Goal: Transaction & Acquisition: Purchase product/service

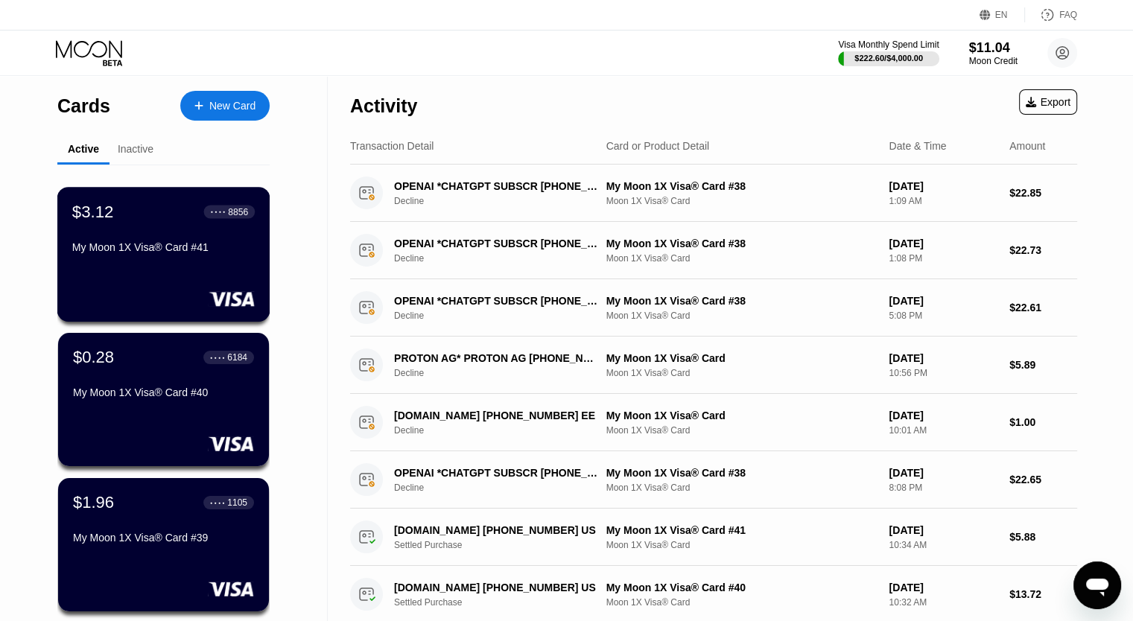
click at [176, 279] on div "$3.12 ● ● ● ● 8856 My Moon 1X Visa® Card #41" at bounding box center [163, 254] width 213 height 135
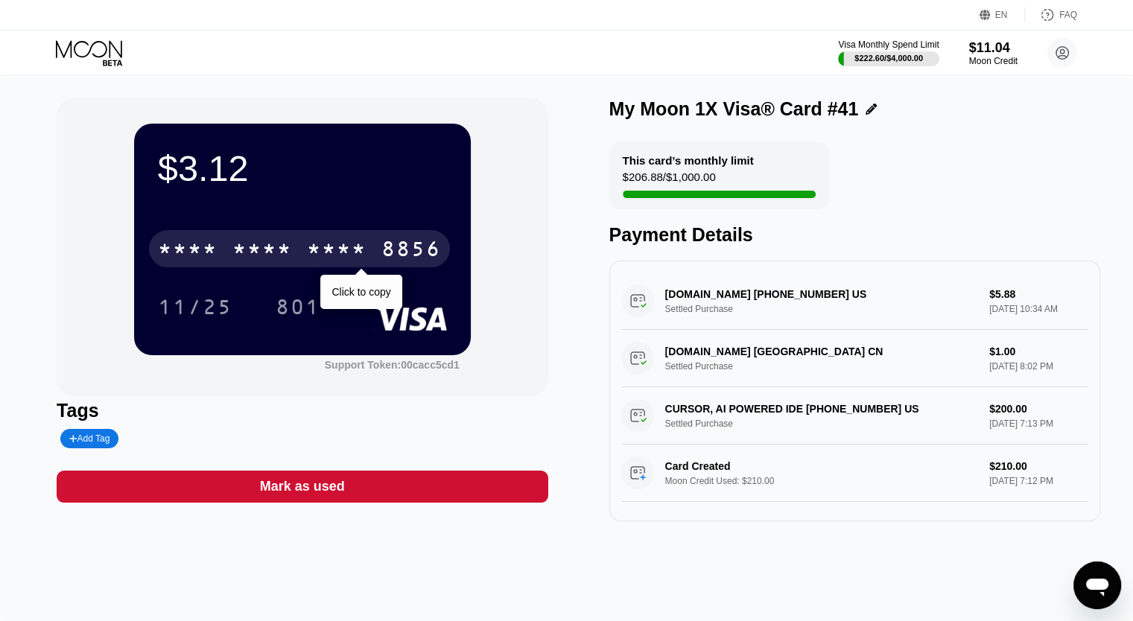
click at [286, 245] on div "* * * *" at bounding box center [262, 251] width 60 height 24
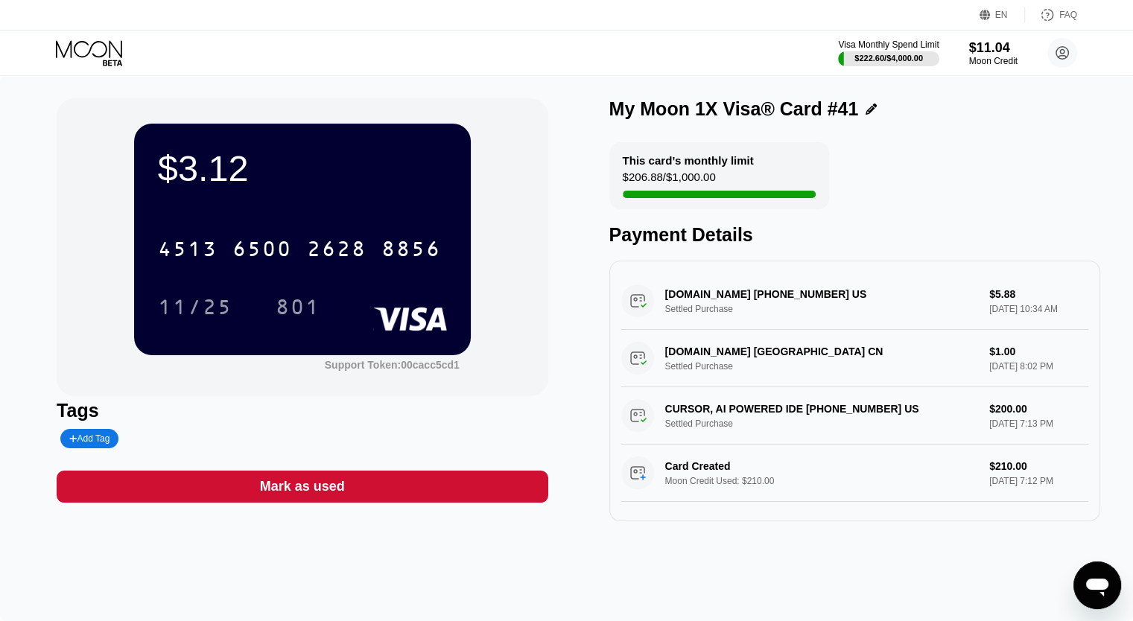
click at [331, 254] on div "2628" at bounding box center [337, 251] width 60 height 24
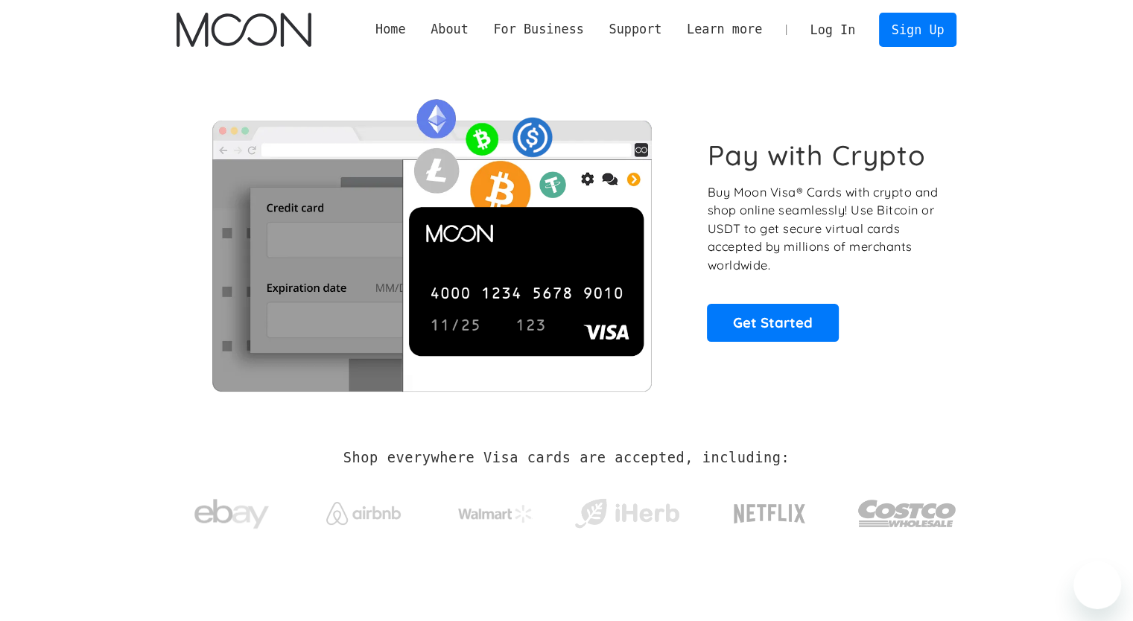
click at [845, 32] on link "Log In" at bounding box center [833, 29] width 70 height 33
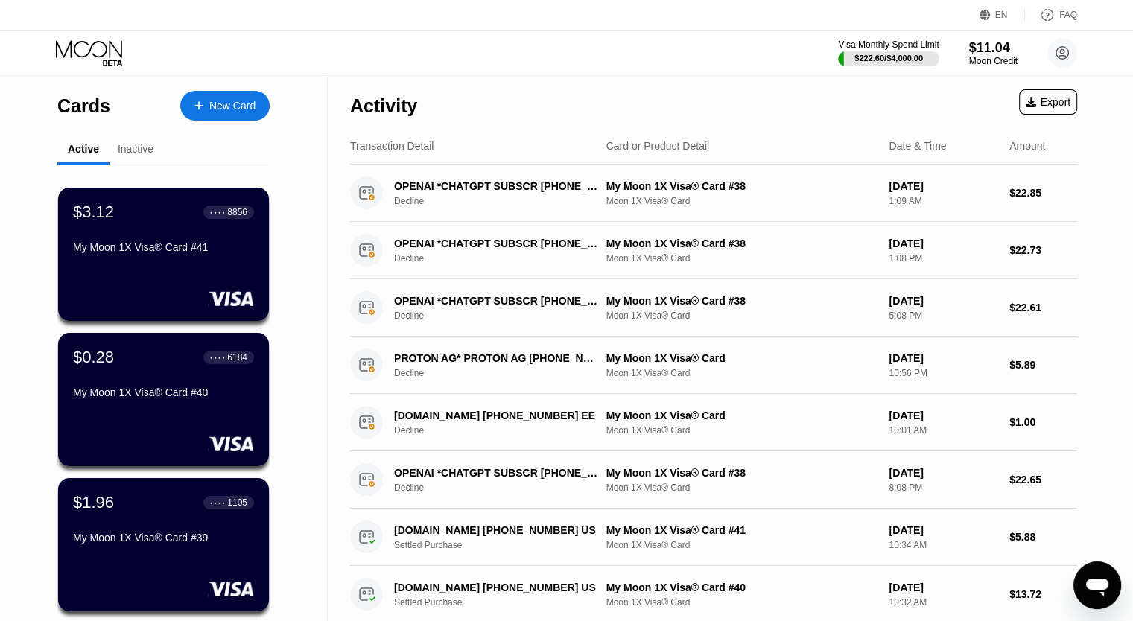
click at [136, 250] on div "My Moon 1X Visa® Card #41" at bounding box center [163, 247] width 181 height 12
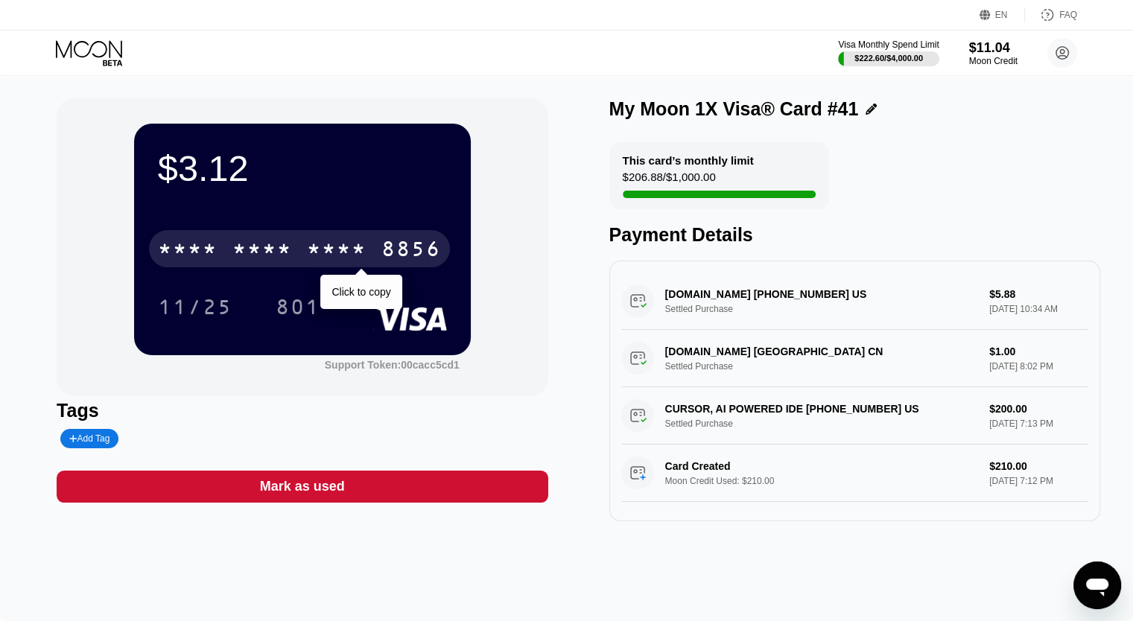
click at [232, 242] on div "* * * * * * * * * * * * 8856" at bounding box center [299, 248] width 301 height 37
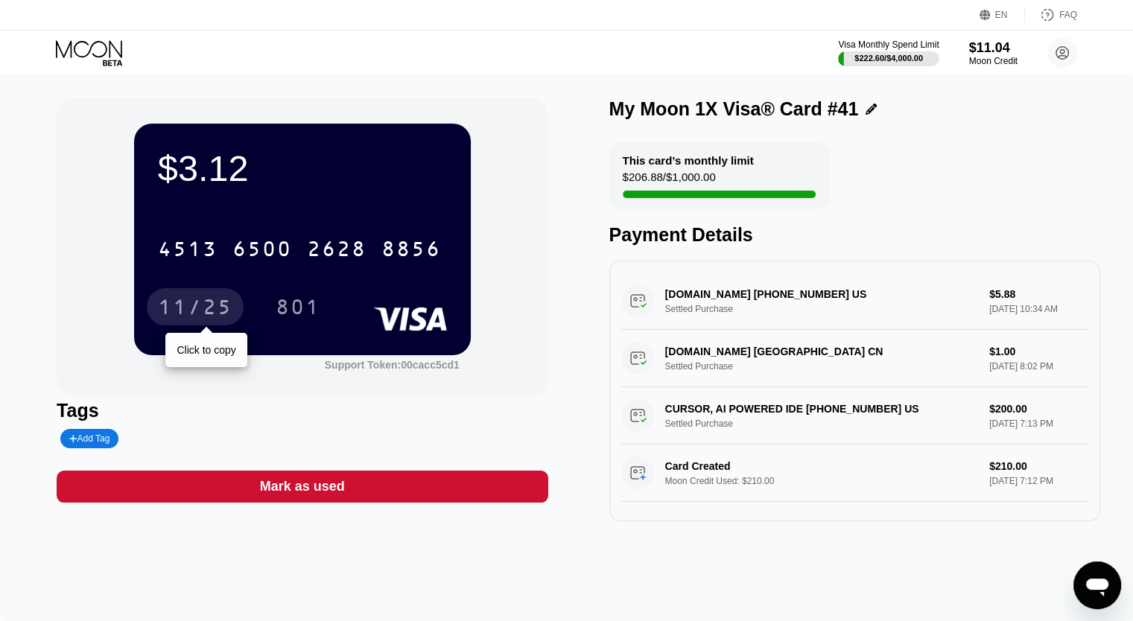
click at [201, 324] on div "11/25" at bounding box center [195, 306] width 97 height 37
click at [203, 310] on div "11/25" at bounding box center [195, 309] width 74 height 24
click at [58, 54] on icon at bounding box center [90, 53] width 69 height 26
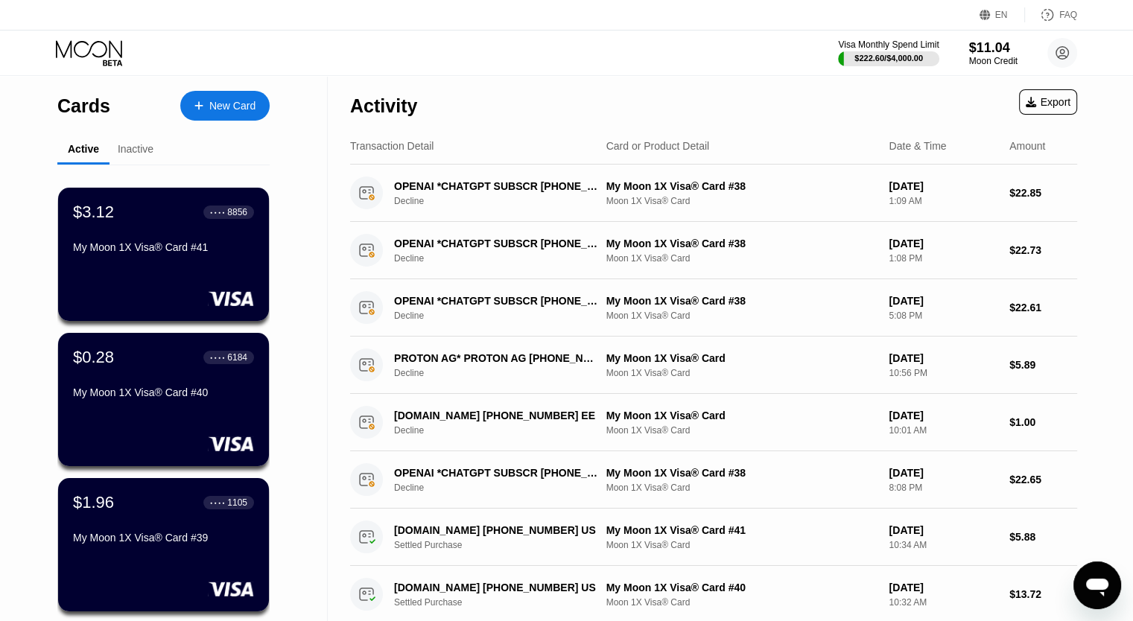
click at [232, 117] on div "New Card" at bounding box center [224, 106] width 89 height 30
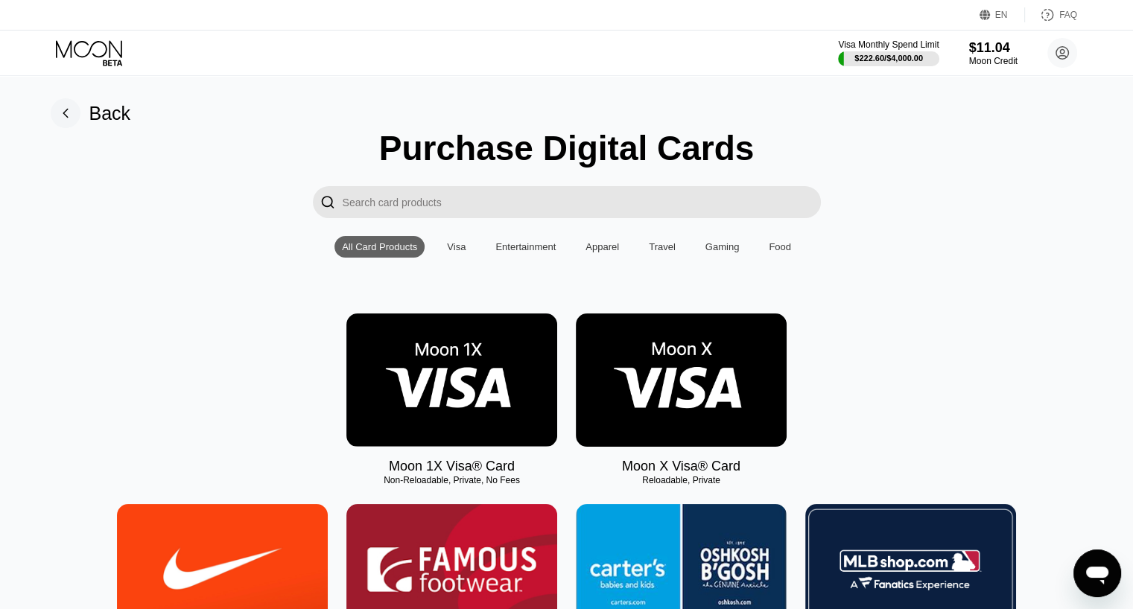
click at [499, 366] on img at bounding box center [451, 380] width 211 height 133
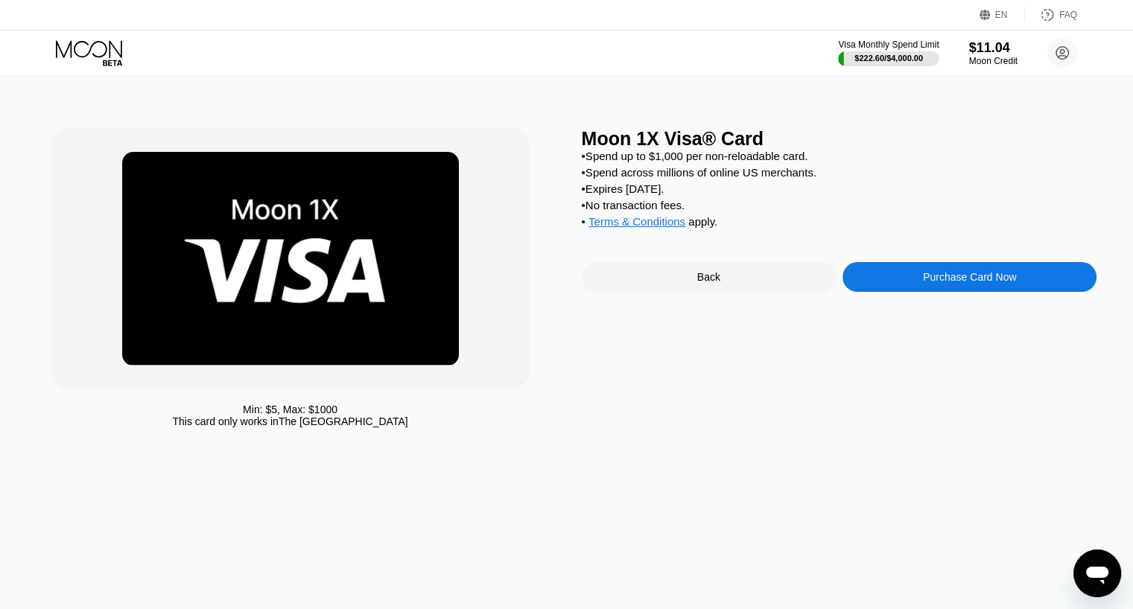
click at [915, 292] on div "Purchase Card Now" at bounding box center [969, 277] width 254 height 30
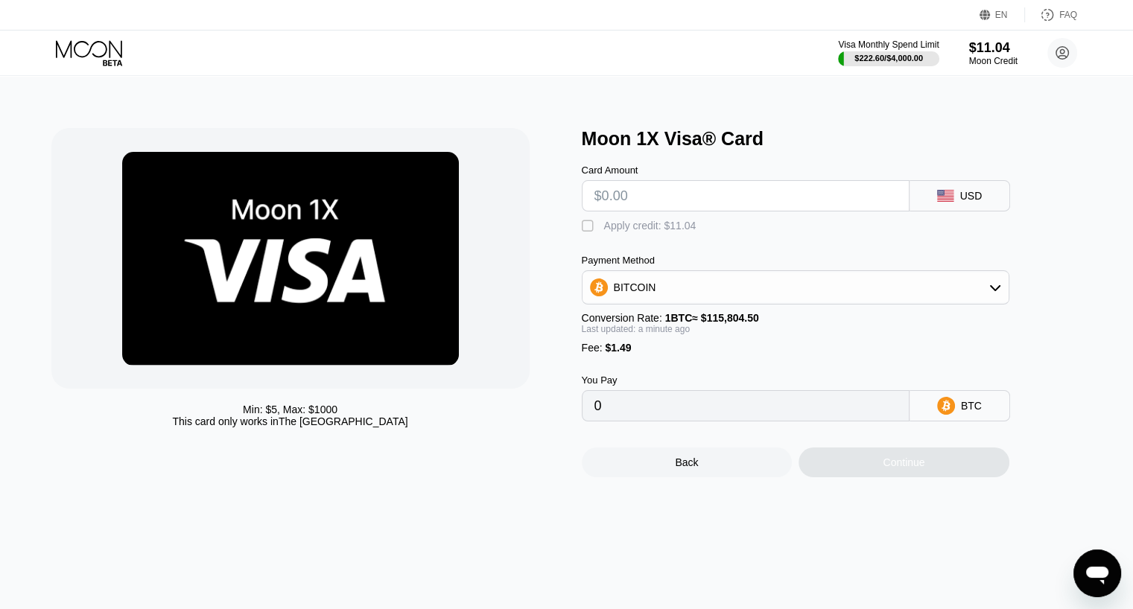
click at [921, 284] on div "BITCOIN" at bounding box center [795, 288] width 426 height 30
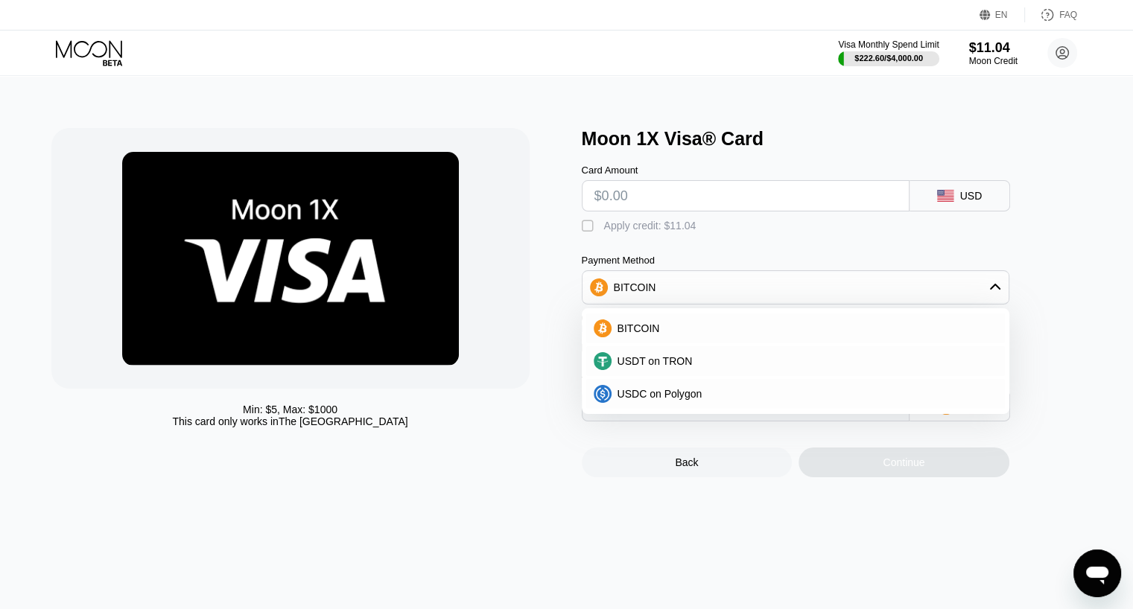
click at [752, 211] on input "text" at bounding box center [745, 196] width 302 height 30
type input "$5"
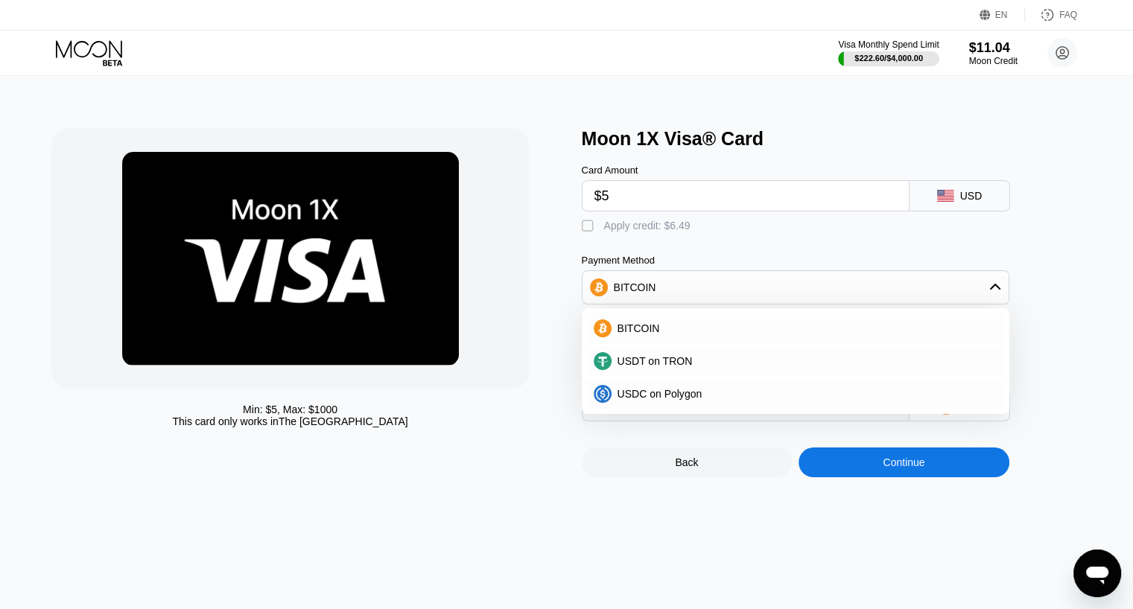
type input "0.00005605"
click at [635, 197] on input "$5" at bounding box center [745, 196] width 302 height 30
type input "$56"
drag, startPoint x: 635, startPoint y: 197, endPoint x: 495, endPoint y: 188, distance: 139.6
click at [457, 185] on div "Min: $ 5 , Max: $ 1000 This card only works in The United States Moon 1X Visa® …" at bounding box center [566, 302] width 1031 height 349
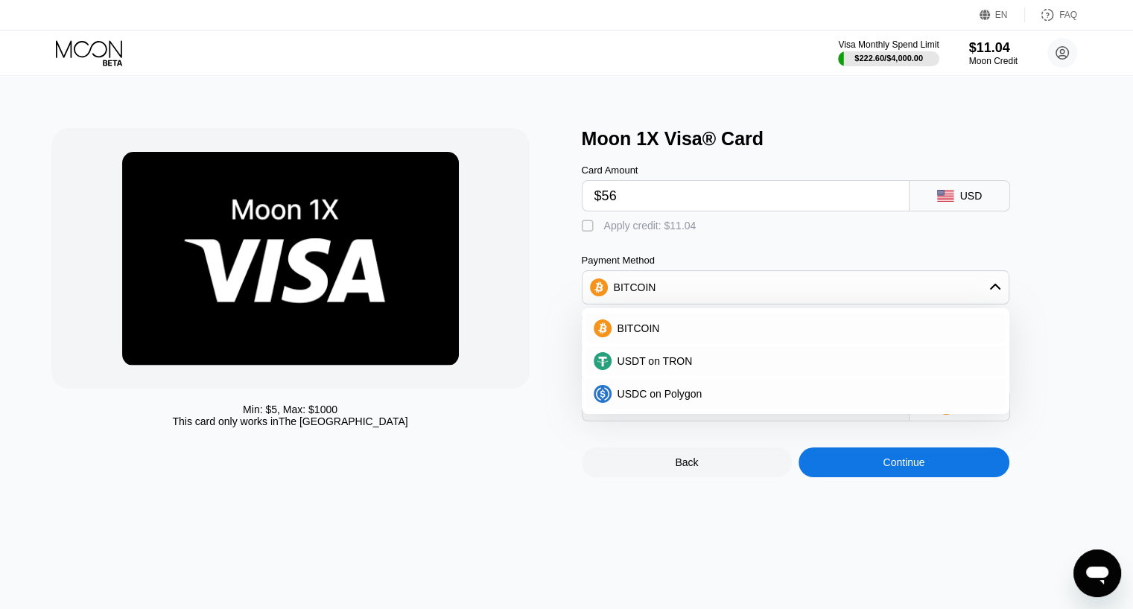
type input "0.00049645"
type input "$6"
type input "0.00006468"
type input "$6"
click at [646, 232] on div "Apply credit: $7.49" at bounding box center [647, 226] width 86 height 12
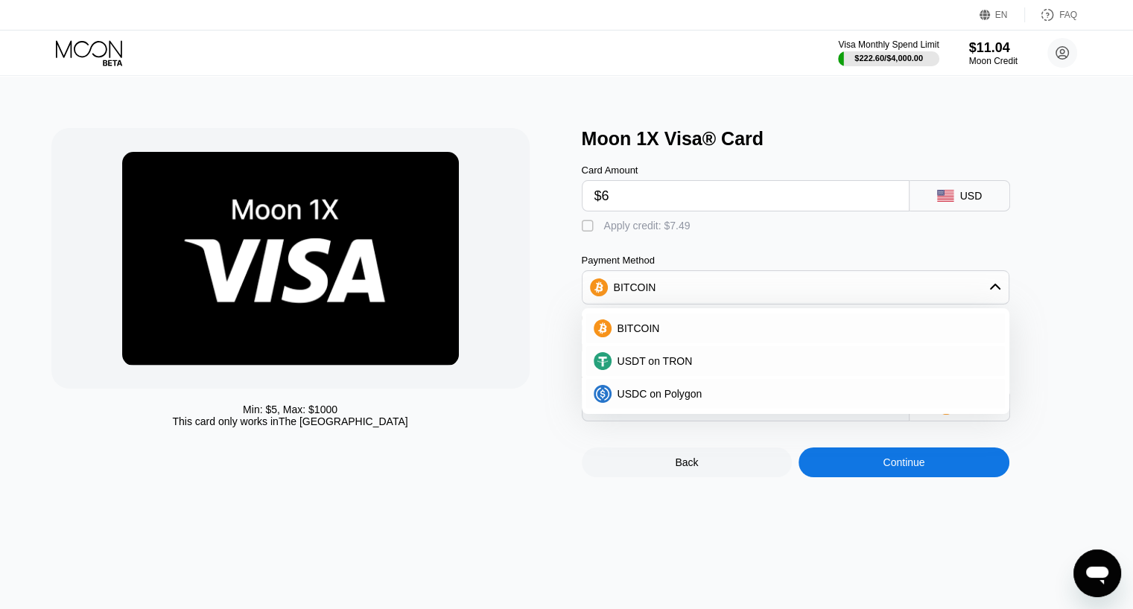
type input "0"
click at [725, 533] on div "Min: $ 5 , Max: $ 1000 This card only works in The United States Moon 1X Visa® …" at bounding box center [567, 342] width 1144 height 533
click at [858, 296] on div "BITCOIN" at bounding box center [795, 288] width 426 height 30
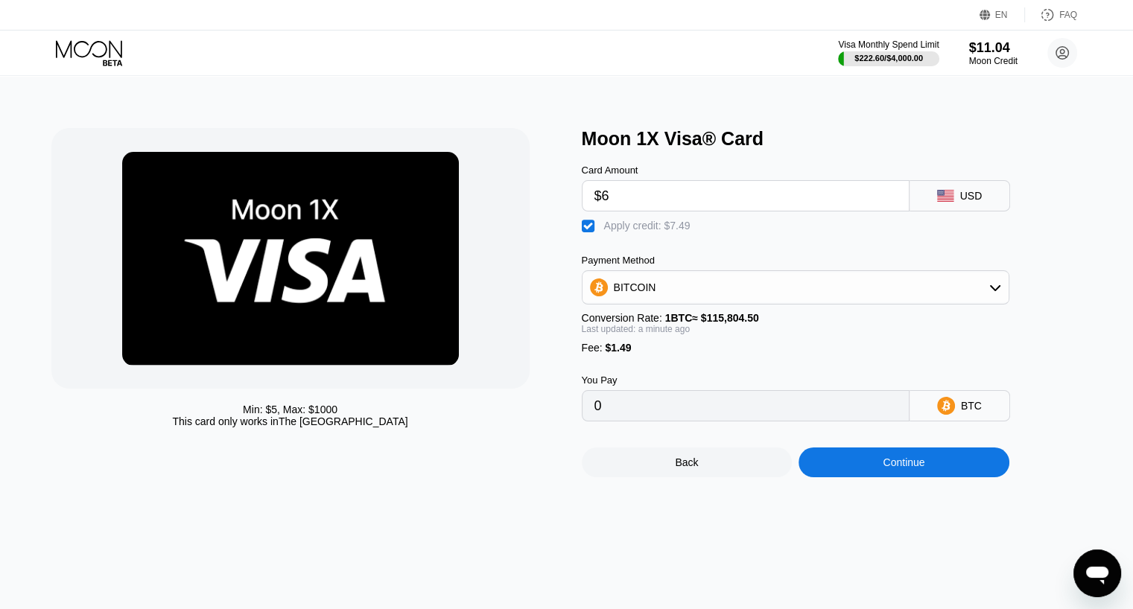
drag, startPoint x: 662, startPoint y: 200, endPoint x: 536, endPoint y: 191, distance: 126.2
click at [537, 191] on div "Min: $ 5 , Max: $ 1000 This card only works in The United States Moon 1X Visa® …" at bounding box center [566, 302] width 1031 height 349
type input "$7"
click at [843, 477] on div "Continue" at bounding box center [903, 463] width 211 height 30
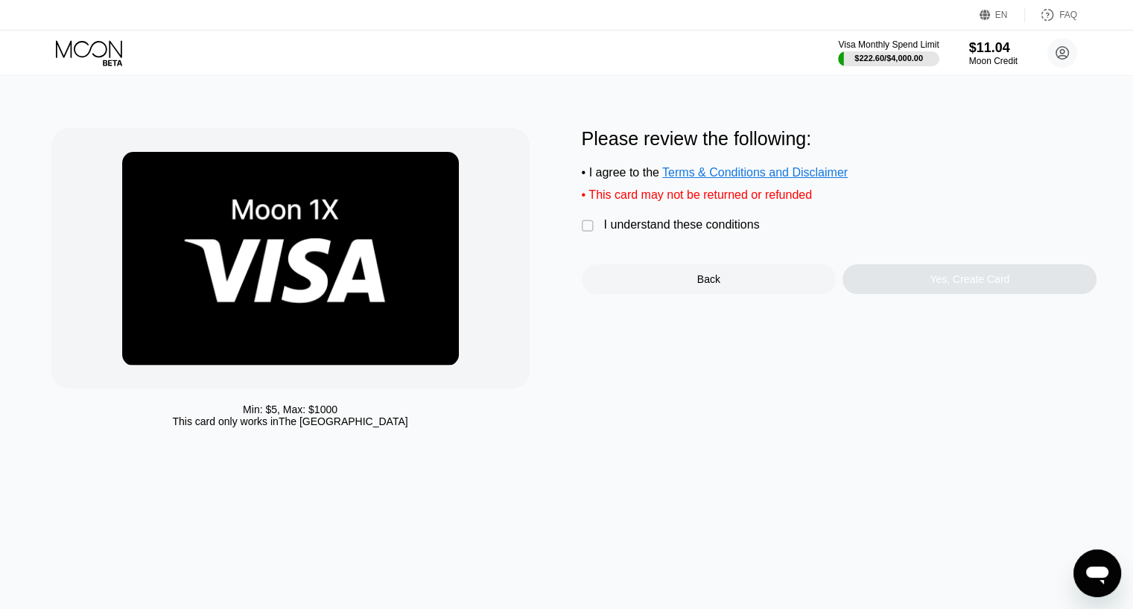
click at [718, 232] on div "I understand these conditions" at bounding box center [682, 224] width 156 height 13
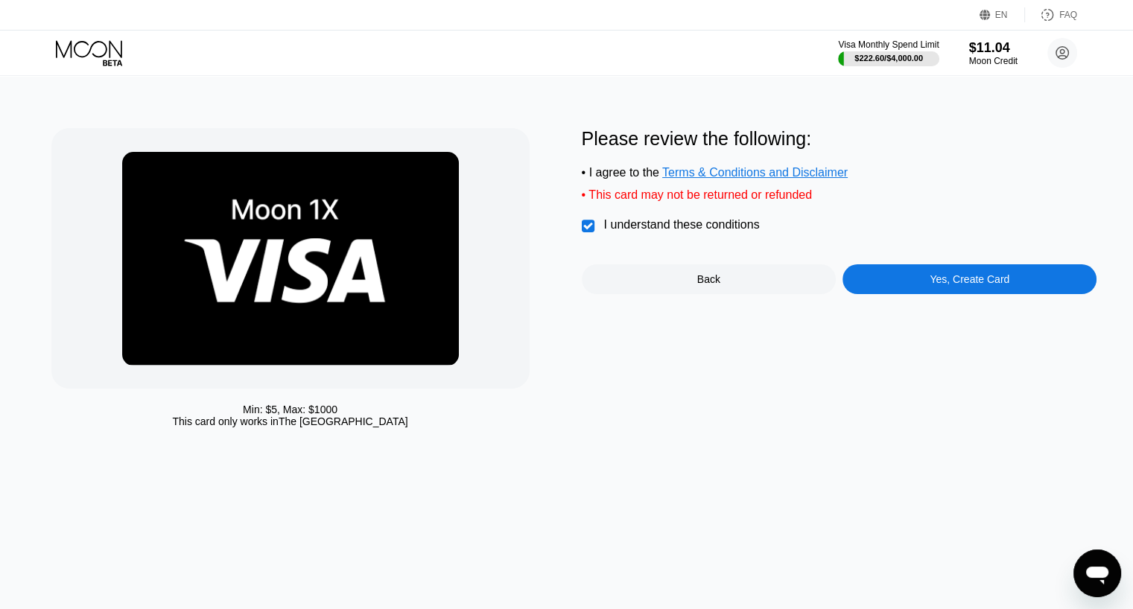
click at [871, 294] on div "Yes, Create Card" at bounding box center [969, 279] width 254 height 30
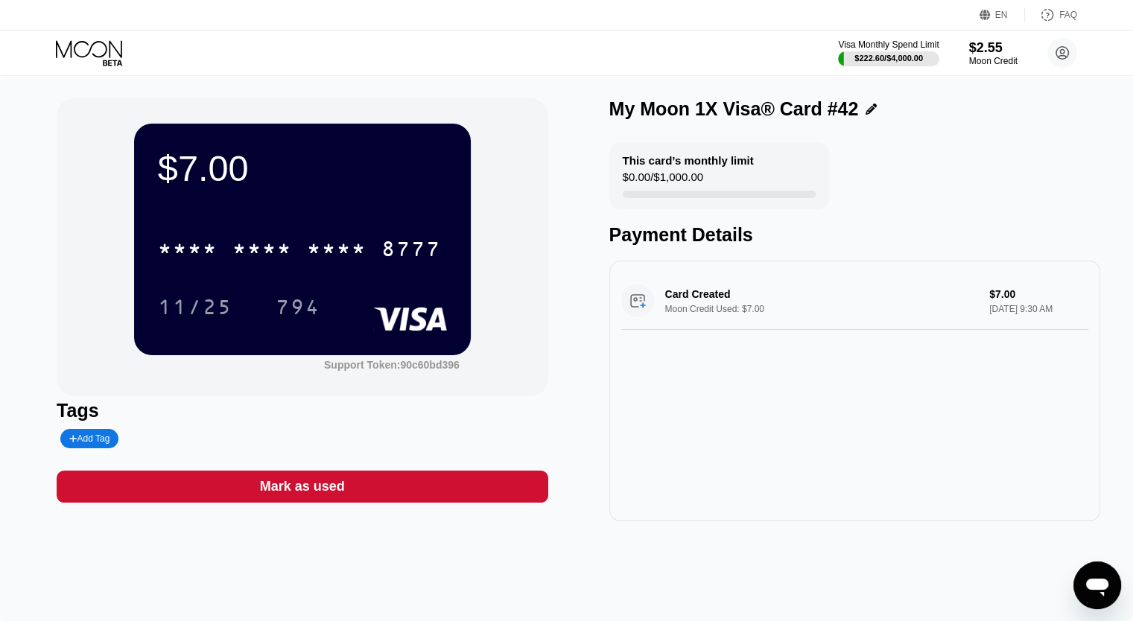
click at [377, 223] on div "* * * * * * * * * * * * 8777" at bounding box center [302, 244] width 289 height 51
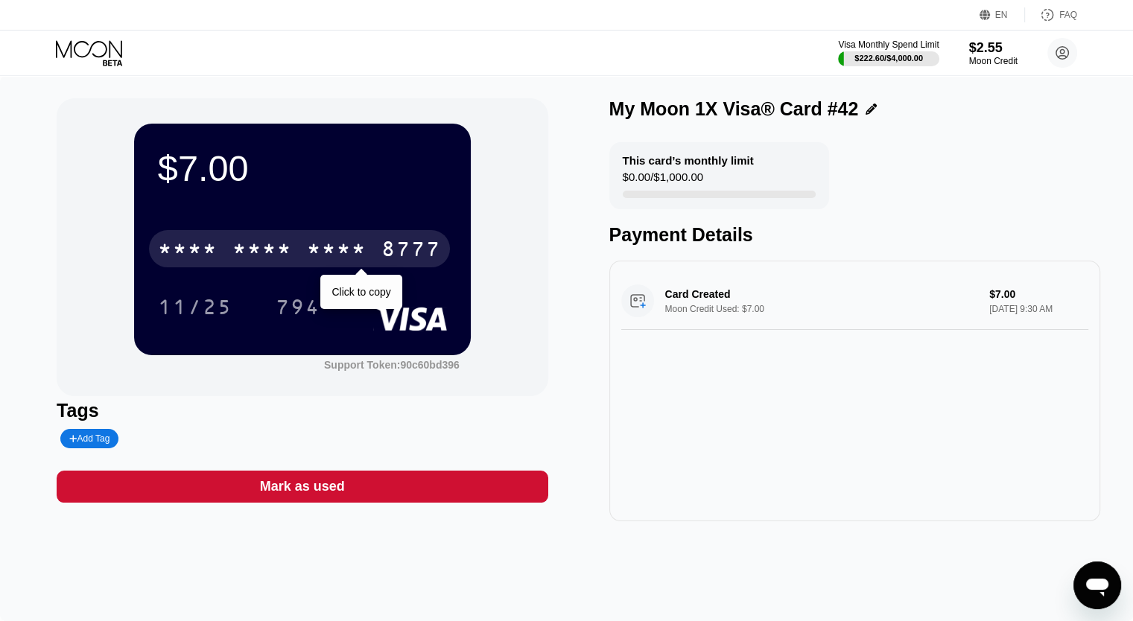
click at [374, 252] on div "* * * * * * * * * * * * 8777" at bounding box center [299, 248] width 301 height 37
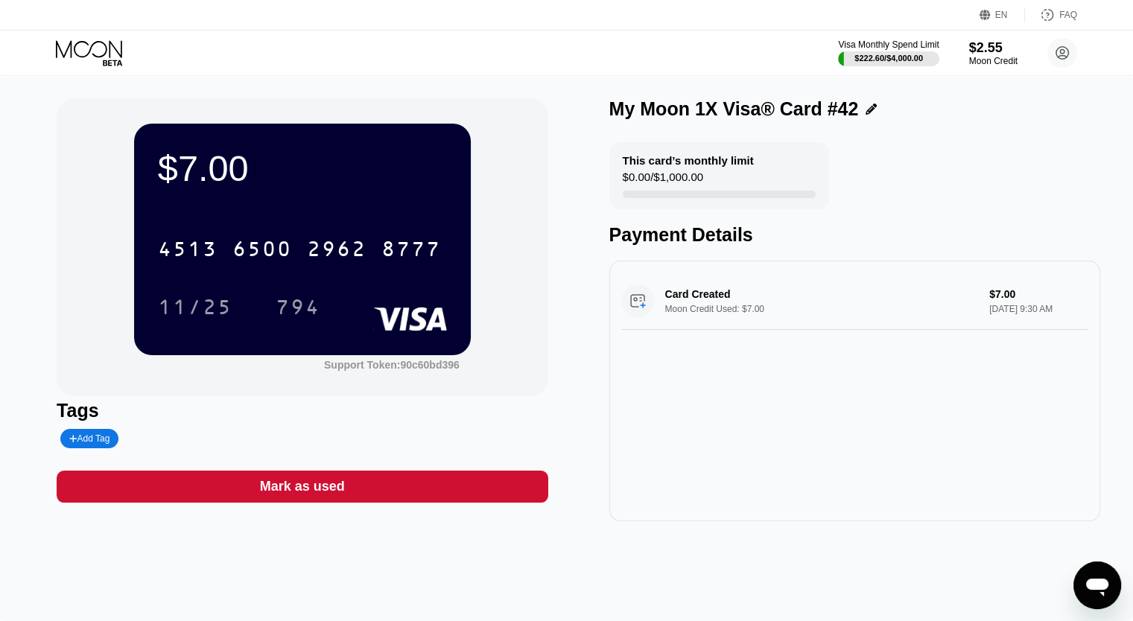
drag, startPoint x: 151, startPoint y: 74, endPoint x: 98, endPoint y: 65, distance: 53.6
click at [147, 71] on div "Visa Monthly Spend Limit $222.60 / $4,000.00 $2.55 Moon Credit sexlover03@proto…" at bounding box center [566, 53] width 1133 height 45
click at [93, 63] on icon at bounding box center [90, 53] width 69 height 26
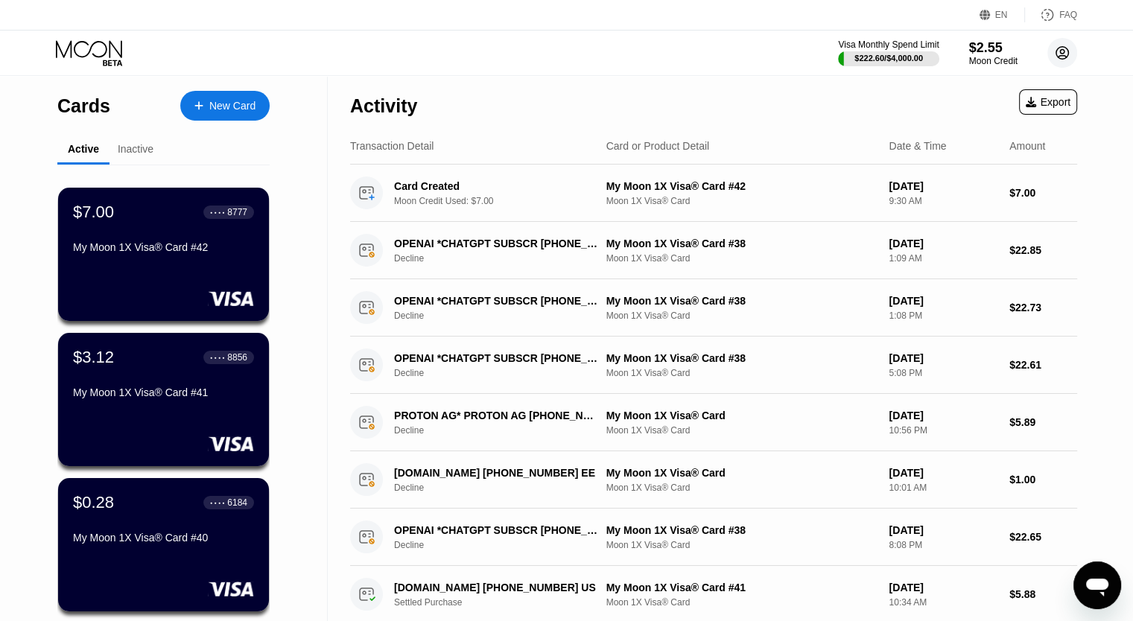
click at [1064, 50] on icon at bounding box center [1062, 53] width 30 height 30
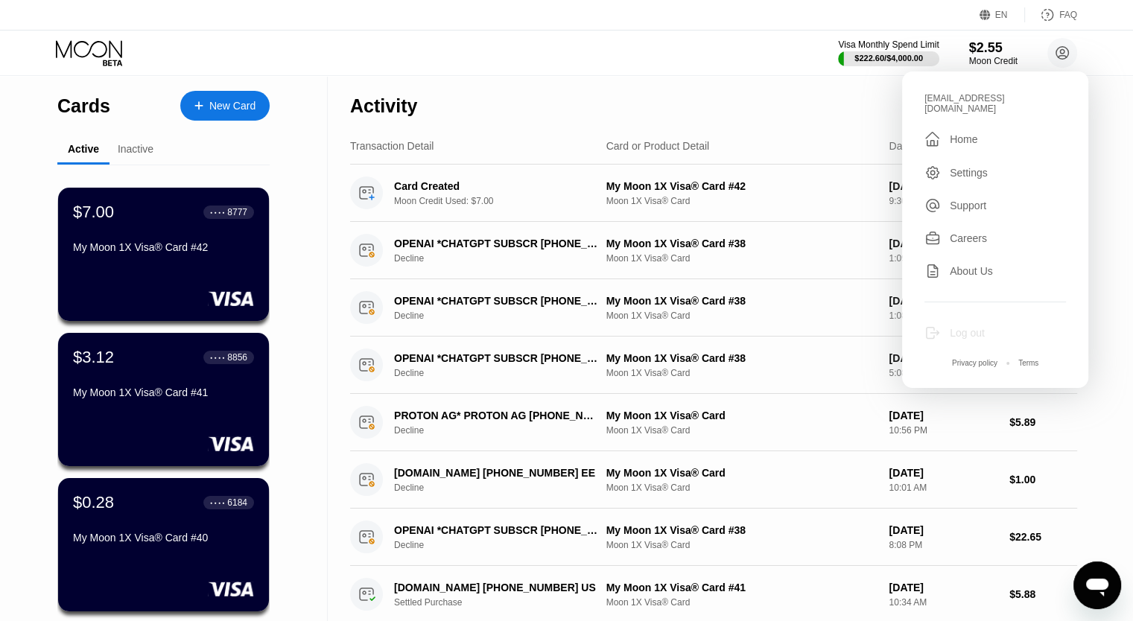
click at [966, 327] on div "Log out" at bounding box center [967, 333] width 35 height 12
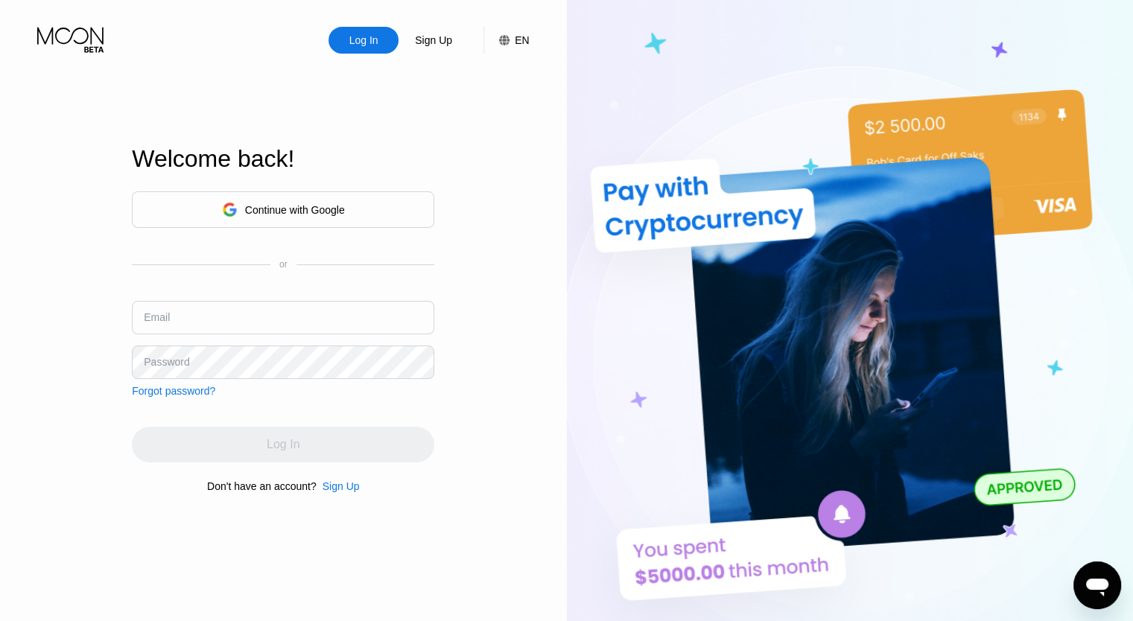
click at [293, 339] on div "Email" at bounding box center [283, 323] width 302 height 45
click at [296, 323] on input "text" at bounding box center [283, 318] width 302 height 34
